Goal: Information Seeking & Learning: Learn about a topic

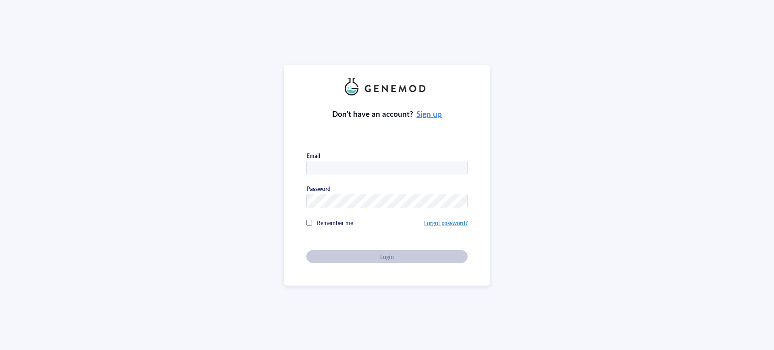
type input "[PERSON_NAME][EMAIL_ADDRESS][PERSON_NAME][DOMAIN_NAME]"
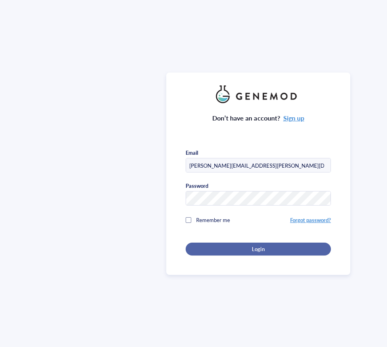
click at [261, 247] on span "Login" at bounding box center [257, 248] width 12 height 7
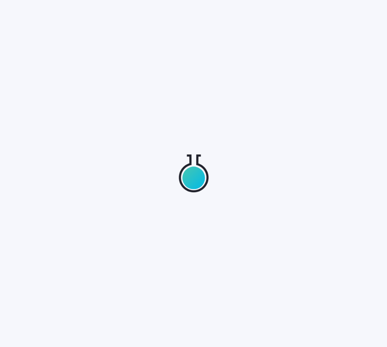
click at [261, 249] on div at bounding box center [193, 173] width 387 height 347
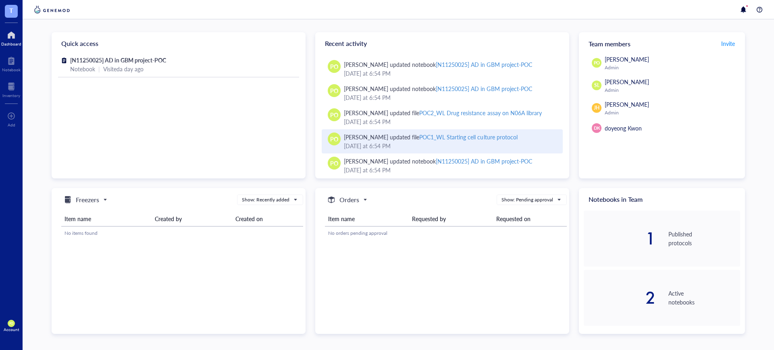
scroll to position [252, 0]
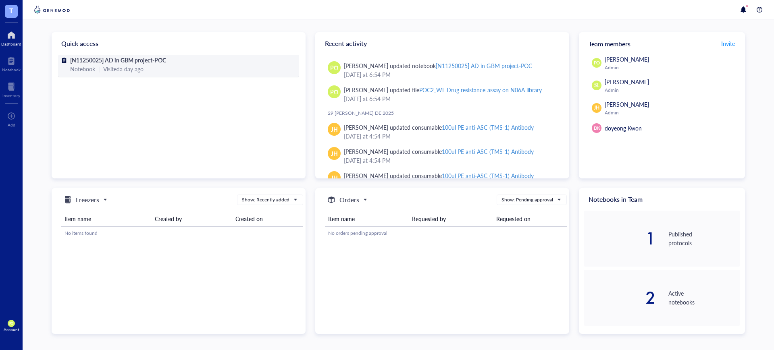
click at [126, 62] on span "[N11250025] AD in GBM project-POC" at bounding box center [118, 60] width 96 height 8
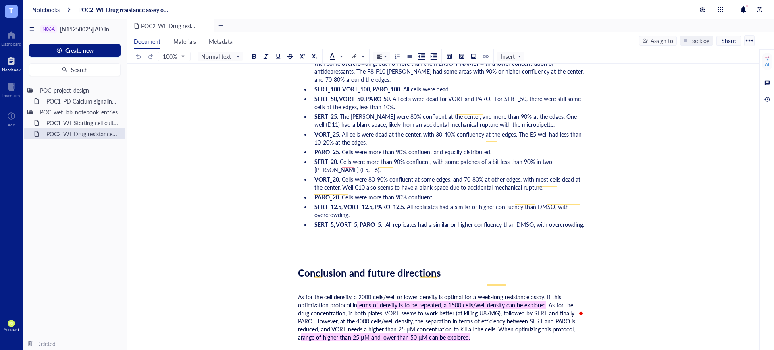
scroll to position [2249, 0]
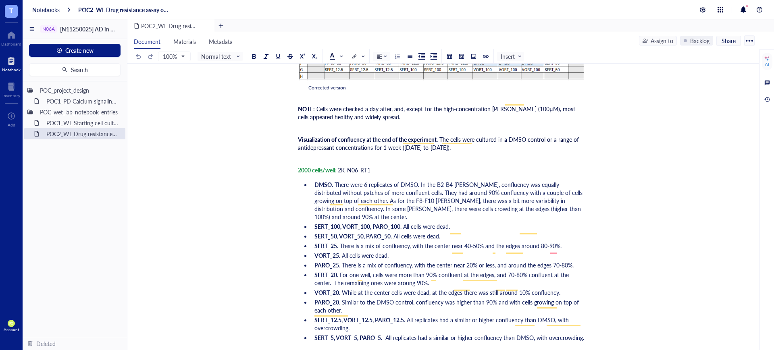
scroll to position [1577, 0]
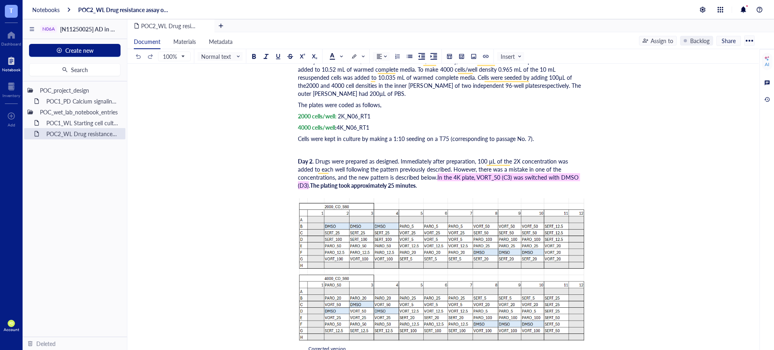
drag, startPoint x: 754, startPoint y: 269, endPoint x: 773, endPoint y: 268, distance: 19.4
click at [746, 50] on div "Document Materials Metadata Assign to Backlog Share 100% Normal text Insert AI …" at bounding box center [442, 200] width 631 height 337
click at [756, 258] on div "Document Materials Metadata Assign to Backlog Share 100% Normal text Insert AI …" at bounding box center [450, 200] width 646 height 337
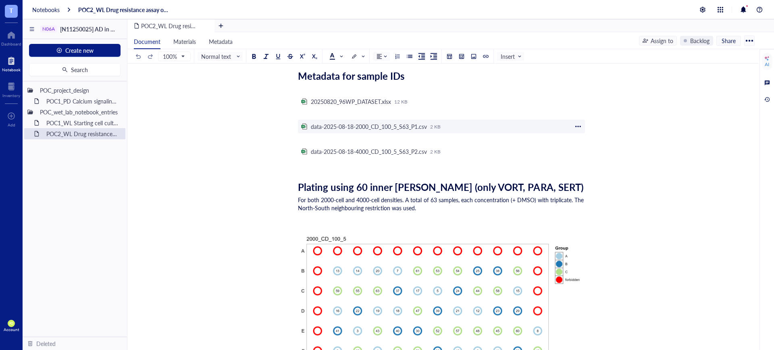
scroll to position [0, 0]
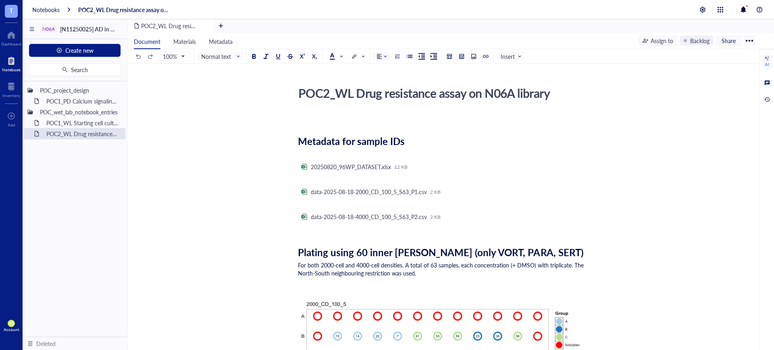
click at [570, 100] on div "POC2_WL Drug resistance assay on N06A library" at bounding box center [438, 93] width 287 height 20
click at [558, 90] on textarea "POC2_WL Drug resistance assay on N06A library" at bounding box center [438, 92] width 286 height 19
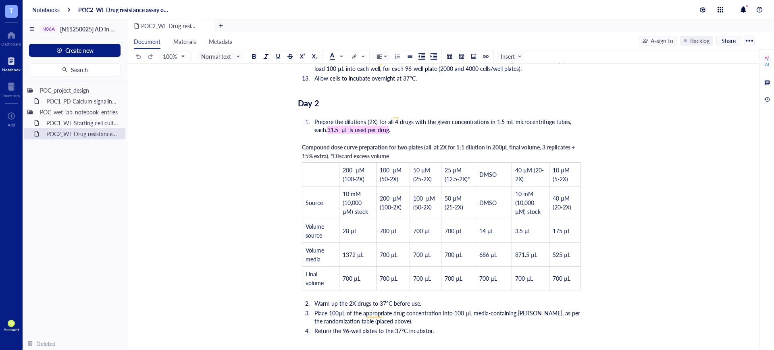
scroll to position [2249, 0]
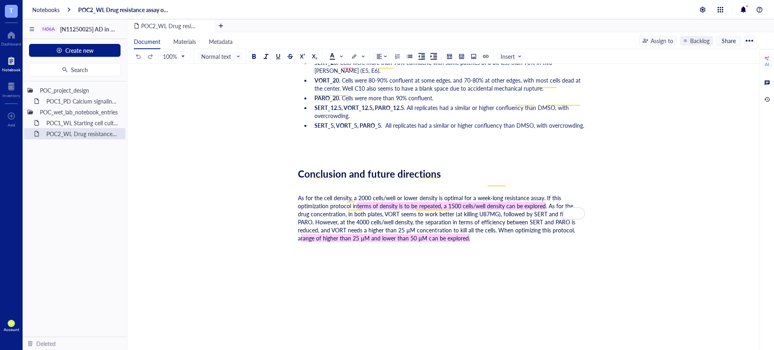
click at [485, 214] on div "As for the cell density, a 2000 cells/well or lower density is optimal for a we…" at bounding box center [441, 218] width 287 height 48
click at [501, 208] on span ". As for the drug concentration, in both plates, VORT seems to work better (at …" at bounding box center [437, 222] width 279 height 40
click at [507, 209] on span ". As for the drug concentration, in both plates, VORT seems to work better (at …" at bounding box center [437, 222] width 279 height 40
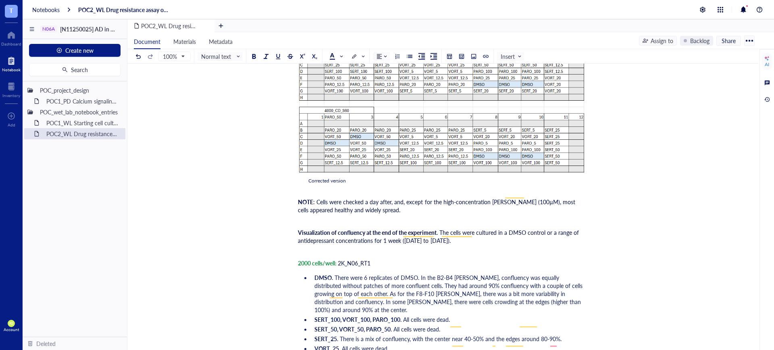
scroll to position [1829, 0]
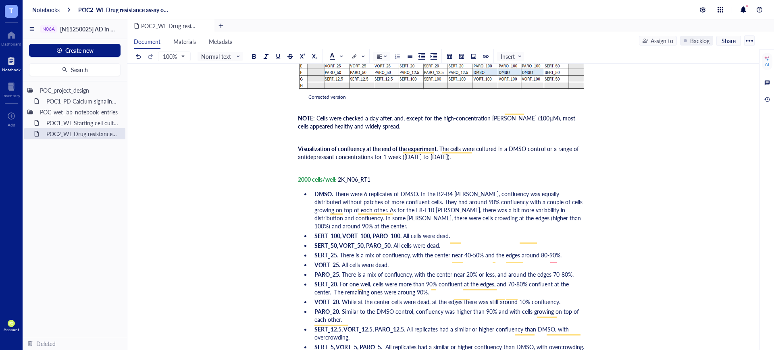
click at [566, 251] on li "SERT_25 . There is a mix of confluency, with the center near 40-50% and the edg…" at bounding box center [448, 255] width 274 height 8
click at [574, 270] on li "PARO_25 . There is a mix of confluency, with the center near 20% or less, and a…" at bounding box center [448, 274] width 274 height 8
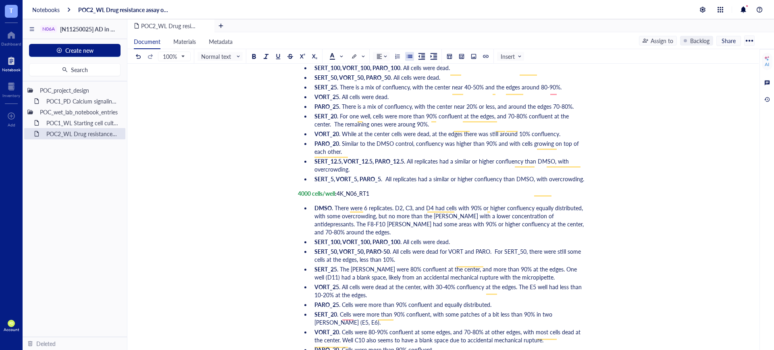
scroll to position [2165, 0]
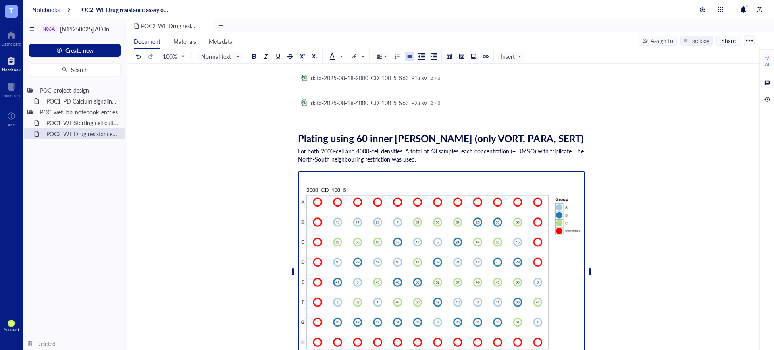
scroll to position [252, 0]
